Goal: Information Seeking & Learning: Learn about a topic

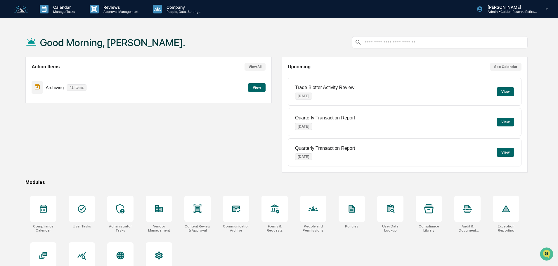
click at [257, 86] on button "View" at bounding box center [257, 87] width 18 height 9
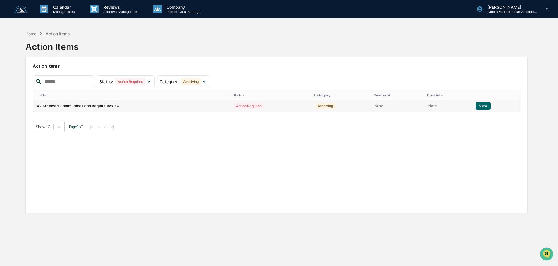
click at [484, 106] on button "View" at bounding box center [482, 106] width 15 height 8
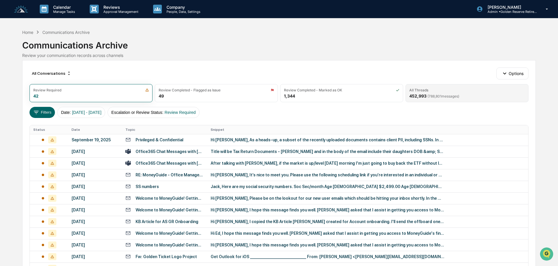
click at [464, 96] on div "All Threads 452,993 ( 788,801 messages)" at bounding box center [466, 93] width 123 height 18
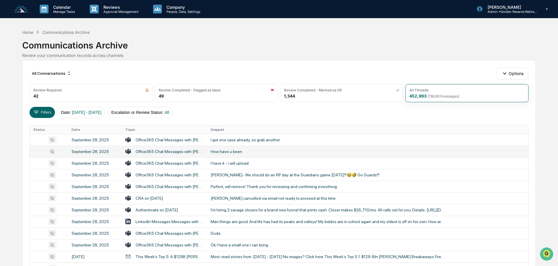
click at [222, 154] on div "How have u been" at bounding box center [327, 151] width 234 height 5
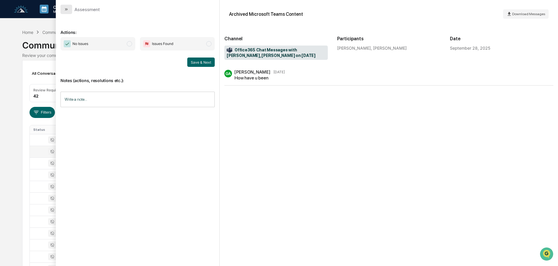
click at [67, 10] on icon "modal" at bounding box center [66, 9] width 5 height 5
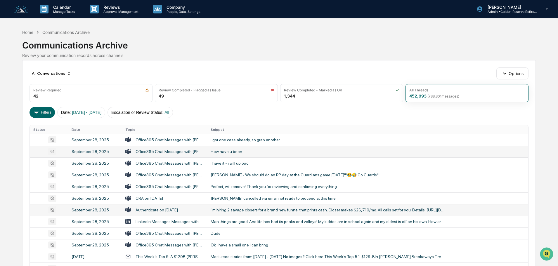
click at [241, 210] on div "I'm hiring 2 savage closers for a brand new funnel that prints cash. Closer mak…" at bounding box center [327, 210] width 234 height 5
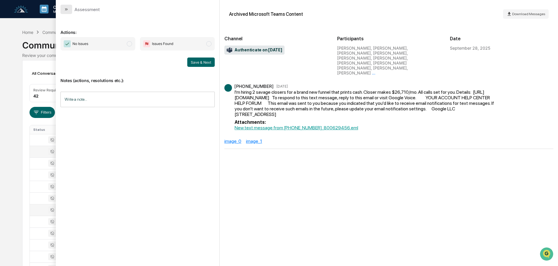
click at [68, 9] on icon "modal" at bounding box center [66, 9] width 5 height 5
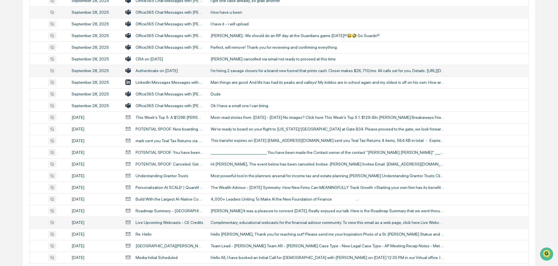
scroll to position [135, 0]
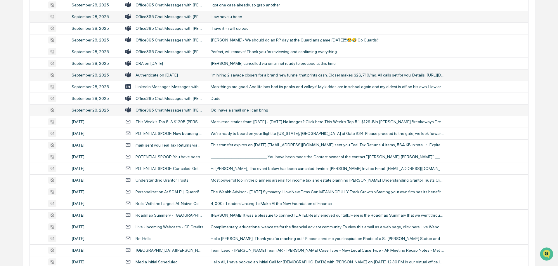
click at [237, 110] on div "Ok I have a small one I can bring" at bounding box center [327, 110] width 234 height 5
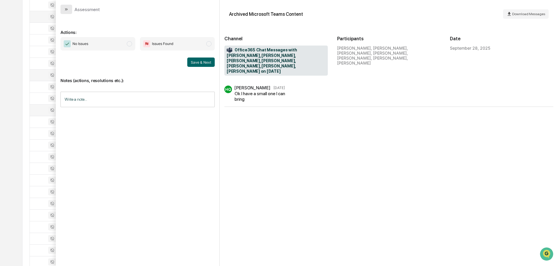
click at [69, 10] on button "modal" at bounding box center [66, 9] width 12 height 9
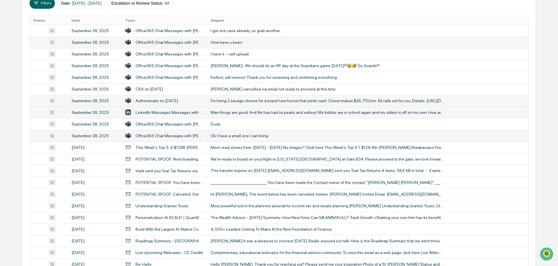
scroll to position [76, 0]
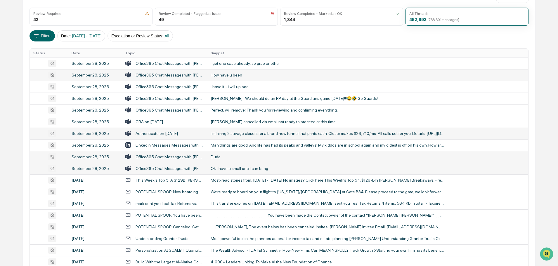
click at [227, 157] on div "Dude" at bounding box center [327, 156] width 234 height 5
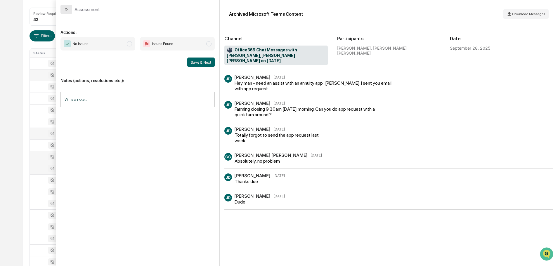
click at [72, 11] on button "modal" at bounding box center [66, 9] width 12 height 9
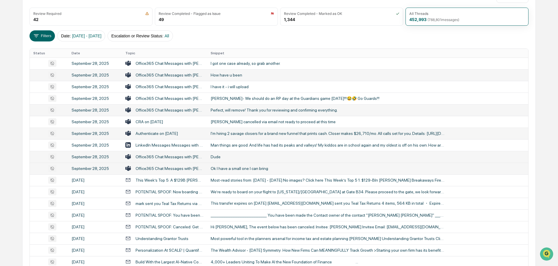
click at [237, 112] on td "Perfect, will remove! Thank you for reviewing and confirming everything." at bounding box center [367, 110] width 321 height 12
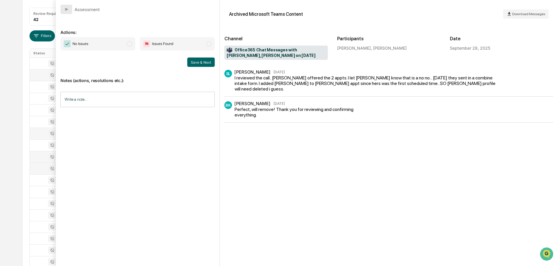
click at [67, 11] on icon "modal" at bounding box center [66, 9] width 5 height 5
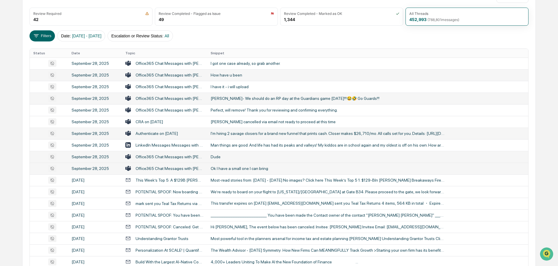
click at [238, 101] on div "[PERSON_NAME]- We should do an RP day at the Guardians game [DATE]!!!😂🤣 Go Guar…" at bounding box center [327, 98] width 234 height 5
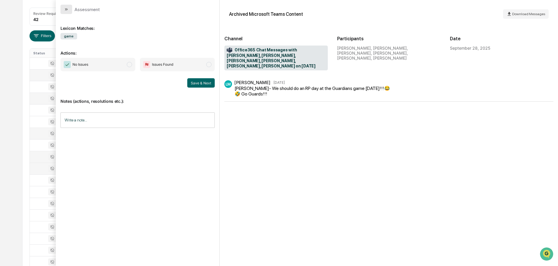
click at [68, 12] on button "modal" at bounding box center [66, 9] width 12 height 9
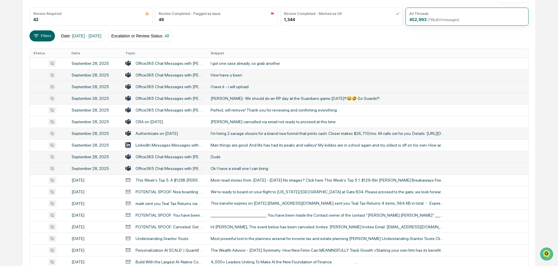
click at [232, 90] on td "I have it - i will upload" at bounding box center [367, 87] width 321 height 12
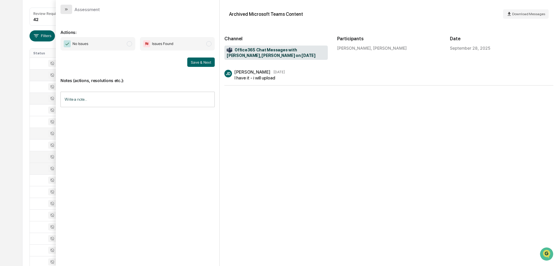
click at [69, 11] on button "modal" at bounding box center [66, 9] width 12 height 9
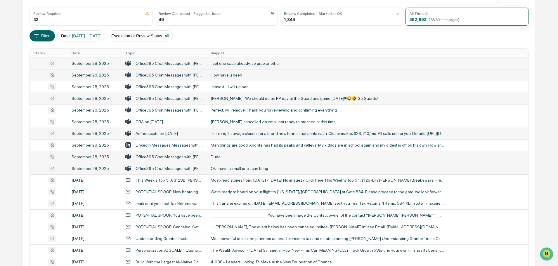
click at [242, 66] on td "I got one case already, so grab another." at bounding box center [367, 64] width 321 height 12
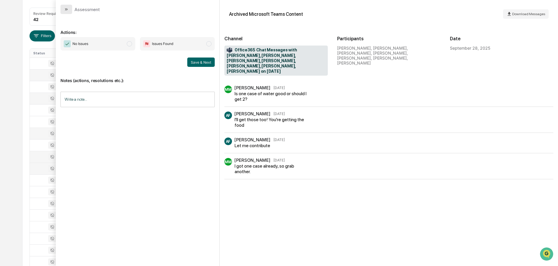
click at [70, 11] on button "modal" at bounding box center [66, 9] width 12 height 9
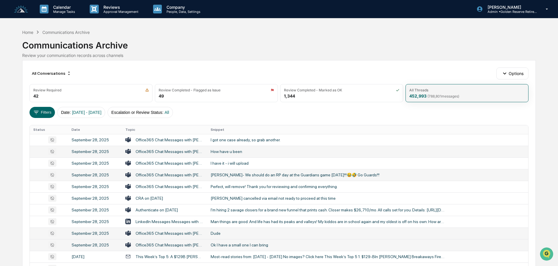
click at [435, 94] on span "( 788,801 messages)" at bounding box center [443, 96] width 32 height 4
